Goal: Transaction & Acquisition: Purchase product/service

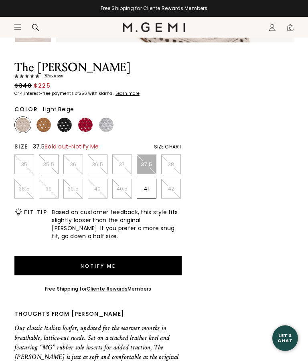
click at [40, 122] on img at bounding box center [43, 125] width 14 height 14
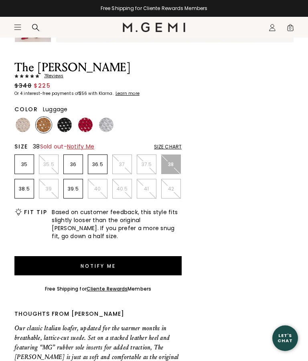
click at [176, 165] on p "38" at bounding box center [170, 164] width 19 height 6
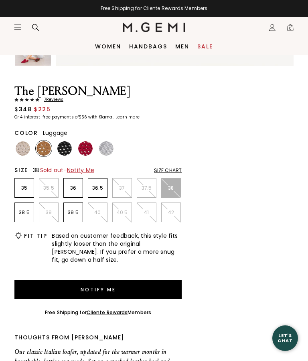
scroll to position [254, 0]
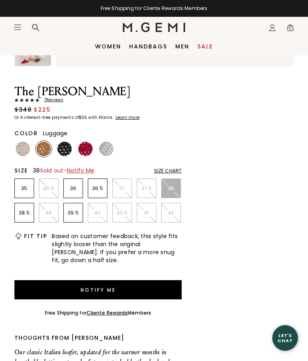
click at [287, 25] on span "0" at bounding box center [290, 29] width 8 height 8
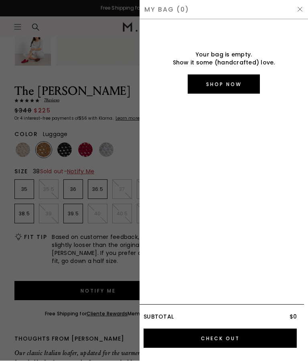
click at [296, 1] on div "My Bag (0)" at bounding box center [223, 10] width 168 height 20
click at [295, 4] on div "My Bag (0)" at bounding box center [223, 10] width 168 height 20
click at [302, 1] on div "My Bag (0)" at bounding box center [223, 10] width 168 height 20
click at [305, 4] on div "My Bag (0)" at bounding box center [223, 10] width 168 height 20
click at [302, 2] on div "My Bag (0)" at bounding box center [223, 10] width 168 height 20
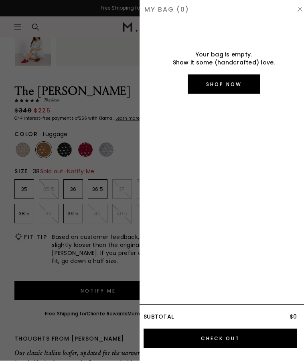
click at [301, 2] on div "My Bag (0)" at bounding box center [223, 10] width 168 height 20
click at [101, 69] on div at bounding box center [154, 180] width 308 height 361
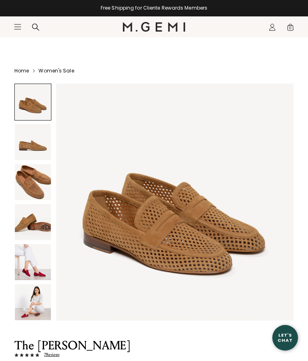
scroll to position [255, 0]
